Goal: Answer question/provide support

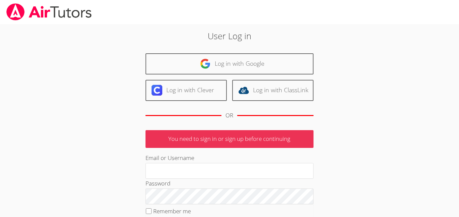
click at [162, 64] on link "Log in with Google" at bounding box center [229, 63] width 168 height 21
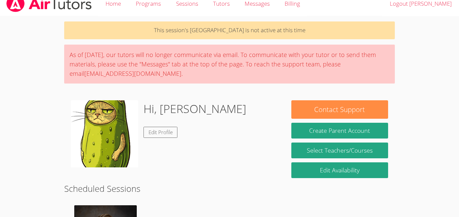
scroll to position [7, 0]
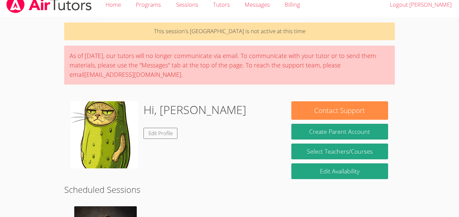
click at [146, 79] on div "As of Saturday, March 22nd, our tutors will no longer communicate via email. To…" at bounding box center [229, 65] width 330 height 39
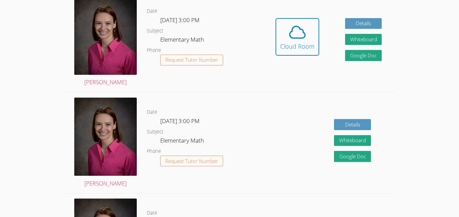
scroll to position [217, 0]
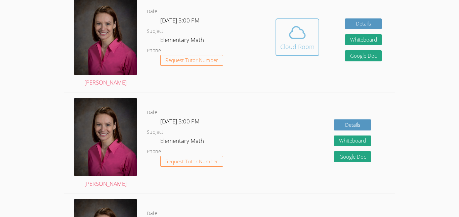
click at [307, 44] on div "Cloud Room" at bounding box center [297, 46] width 34 height 9
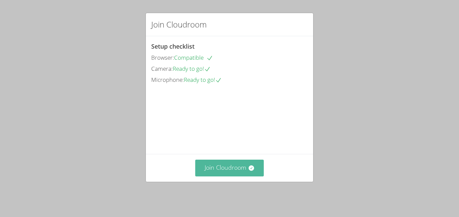
click at [248, 172] on icon at bounding box center [251, 168] width 7 height 7
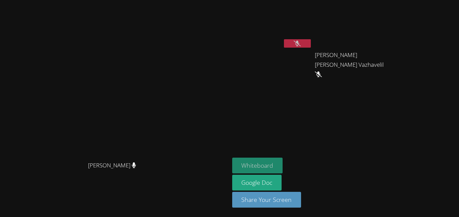
click at [283, 167] on button "Whiteboard" at bounding box center [257, 166] width 51 height 16
click at [283, 166] on button "Whiteboard" at bounding box center [257, 166] width 51 height 16
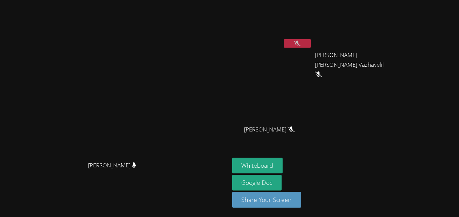
click at [312, 38] on video at bounding box center [272, 25] width 80 height 45
click at [311, 43] on button at bounding box center [297, 43] width 27 height 8
click at [311, 47] on button at bounding box center [297, 43] width 27 height 8
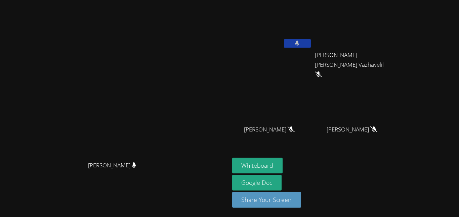
click at [311, 40] on button at bounding box center [297, 43] width 27 height 8
click at [311, 46] on button at bounding box center [297, 43] width 27 height 8
click at [311, 45] on button at bounding box center [297, 43] width 27 height 8
click at [300, 44] on icon at bounding box center [296, 44] width 7 height 6
click at [311, 47] on button at bounding box center [297, 43] width 27 height 8
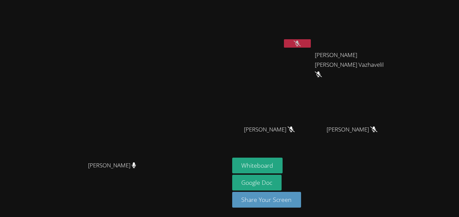
click at [300, 44] on icon at bounding box center [296, 44] width 7 height 6
click at [299, 41] on icon at bounding box center [297, 44] width 4 height 6
click at [300, 46] on icon at bounding box center [296, 44] width 7 height 6
click at [311, 43] on button at bounding box center [297, 43] width 27 height 8
click at [394, 99] on video at bounding box center [355, 99] width 80 height 45
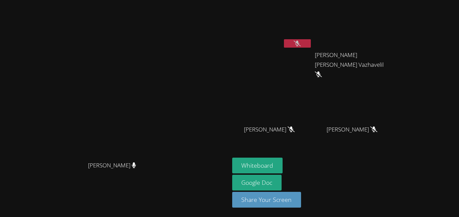
click at [394, 99] on video at bounding box center [355, 99] width 80 height 45
click at [300, 46] on icon at bounding box center [296, 44] width 7 height 6
click at [299, 44] on icon at bounding box center [297, 44] width 4 height 6
click at [311, 47] on button at bounding box center [297, 43] width 27 height 8
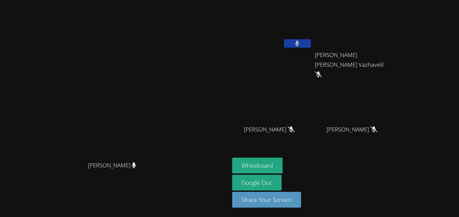
click at [312, 38] on video at bounding box center [272, 25] width 80 height 45
click at [311, 45] on button at bounding box center [297, 43] width 27 height 8
click at [300, 42] on icon at bounding box center [296, 44] width 7 height 6
click at [312, 37] on video at bounding box center [272, 25] width 80 height 45
click at [311, 41] on button at bounding box center [297, 43] width 27 height 8
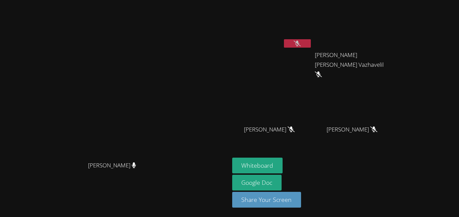
click at [397, 133] on aside "Nicolas Bautista Silva Erika Suresh Vazhavelil Erika Suresh Vazhavelil Dagmawi …" at bounding box center [313, 108] width 168 height 217
click at [394, 172] on div "Whiteboard Google Doc Share Your Screen" at bounding box center [313, 185] width 162 height 55
click at [382, 181] on div "Whiteboard Google Doc Share Your Screen" at bounding box center [313, 185] width 162 height 55
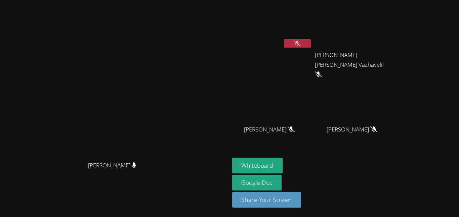
click at [311, 47] on button at bounding box center [297, 43] width 27 height 8
click at [312, 52] on div "Nicolas Bautista Silva" at bounding box center [272, 39] width 80 height 72
click at [311, 46] on button at bounding box center [297, 43] width 27 height 8
click at [311, 39] on button at bounding box center [297, 43] width 27 height 8
click at [299, 46] on icon at bounding box center [297, 44] width 4 height 6
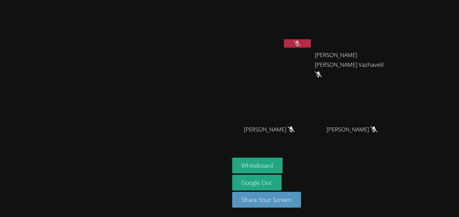
click at [300, 46] on icon at bounding box center [296, 44] width 7 height 6
click at [311, 43] on button at bounding box center [297, 43] width 27 height 8
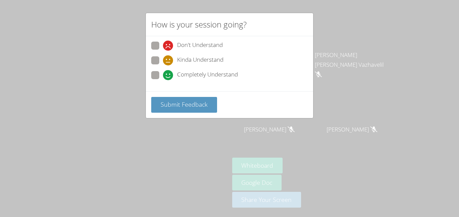
click at [158, 79] on label "Completely Understand" at bounding box center [194, 75] width 87 height 9
click at [163, 77] on input "Completely Understand" at bounding box center [166, 74] width 6 height 6
radio input "true"
click at [160, 60] on label "Kinda Understand" at bounding box center [187, 60] width 72 height 9
click at [163, 60] on input "Kinda Understand" at bounding box center [166, 59] width 6 height 6
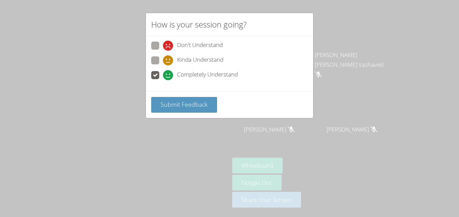
radio input "true"
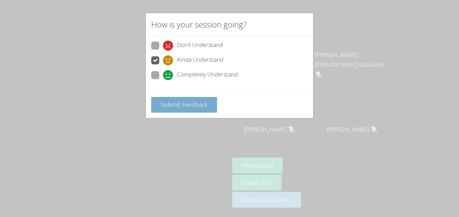
click at [183, 100] on button "Submit Feedback" at bounding box center [184, 105] width 66 height 16
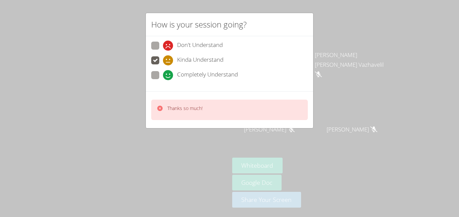
click at [207, 102] on div "Thanks so much!" at bounding box center [229, 110] width 156 height 20
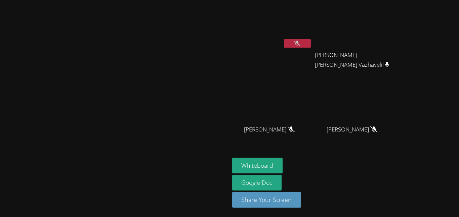
click at [311, 43] on button at bounding box center [297, 43] width 27 height 8
click at [311, 45] on button at bounding box center [297, 43] width 27 height 8
click at [311, 43] on button at bounding box center [297, 43] width 27 height 8
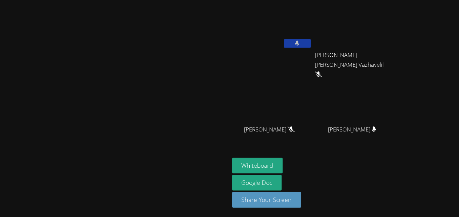
click at [311, 46] on button at bounding box center [297, 43] width 27 height 8
click at [311, 45] on button at bounding box center [297, 43] width 27 height 8
click at [311, 46] on button at bounding box center [297, 43] width 27 height 8
click at [299, 46] on icon at bounding box center [297, 44] width 4 height 6
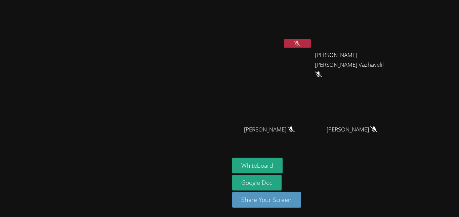
click at [311, 47] on button at bounding box center [297, 43] width 27 height 8
click at [311, 45] on button at bounding box center [297, 43] width 27 height 8
